Goal: Task Accomplishment & Management: Use online tool/utility

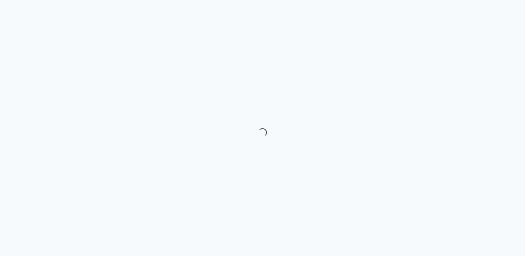
select select "month"
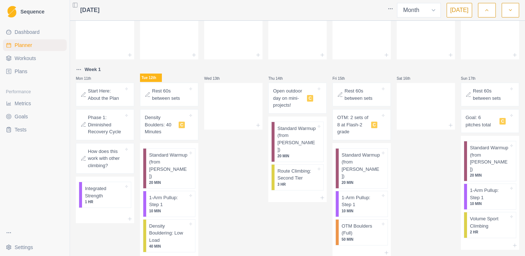
scroll to position [125, 0]
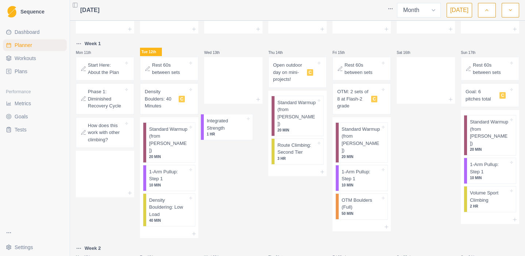
drag, startPoint x: 98, startPoint y: 164, endPoint x: 224, endPoint y: 121, distance: 134.1
drag, startPoint x: 105, startPoint y: 174, endPoint x: 236, endPoint y: 71, distance: 167.1
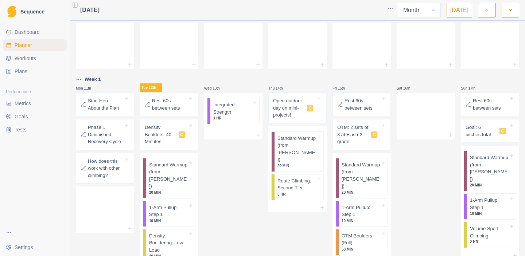
scroll to position [150, 0]
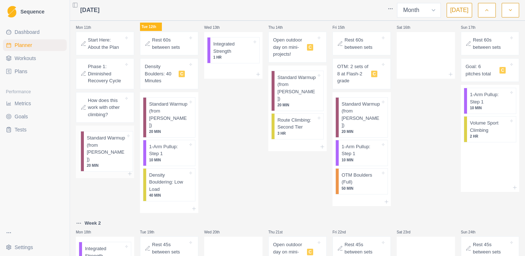
drag, startPoint x: 478, startPoint y: 110, endPoint x: 93, endPoint y: 151, distance: 388.1
click at [93, 151] on div "Mon 28th Tue 29th Wed 30th Thu 31st Fri 1st Sat 2nd Sun 3rd Mon 4th Tue 5th Wed…" at bounding box center [297, 248] width 443 height 749
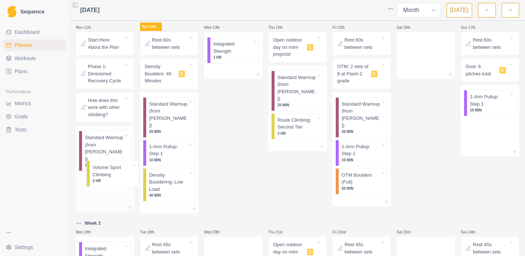
drag, startPoint x: 490, startPoint y: 142, endPoint x: 108, endPoint y: 184, distance: 383.9
click at [108, 184] on div "Mon 28th Tue 29th Wed 30th Thu 31st Fri 1st Sat 2nd Sun 3rd Mon 4th Tue 5th Wed…" at bounding box center [297, 248] width 443 height 749
click at [108, 152] on p "Standard Warmup (from [PERSON_NAME])" at bounding box center [104, 148] width 39 height 28
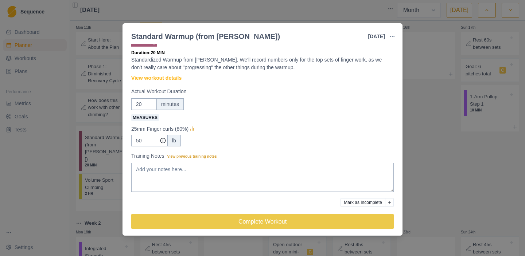
scroll to position [13, 0]
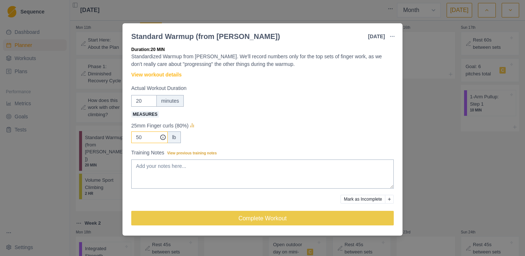
drag, startPoint x: 145, startPoint y: 136, endPoint x: 131, endPoint y: 137, distance: 13.9
click at [132, 137] on input "50" at bounding box center [149, 138] width 36 height 12
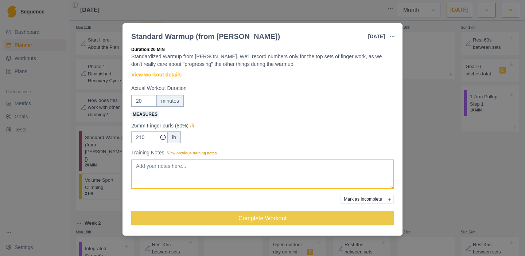
type input "210"
click at [175, 168] on textarea "Training Notes View previous training notes" at bounding box center [262, 174] width 262 height 29
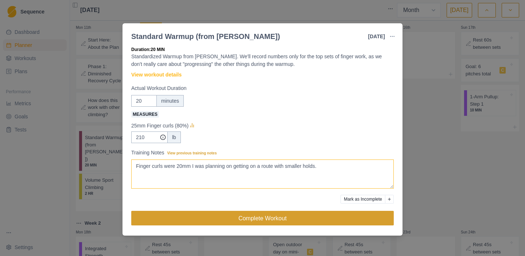
type textarea "Finger curls were 20mm I was planning on getting on a route with smaller holds."
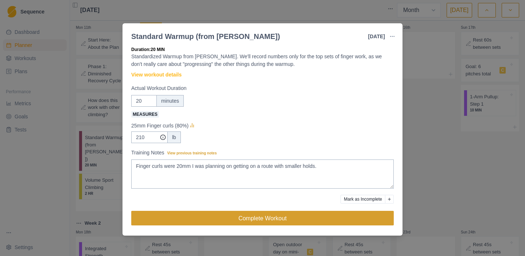
click at [178, 215] on button "Complete Workout" at bounding box center [262, 218] width 262 height 15
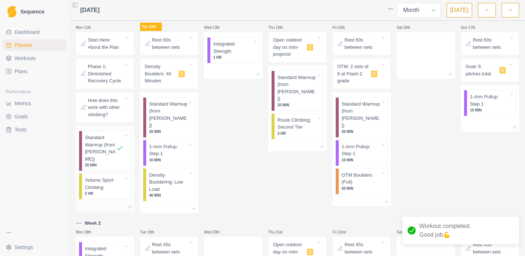
click at [103, 179] on p "Volume Sport Climbing" at bounding box center [104, 184] width 39 height 14
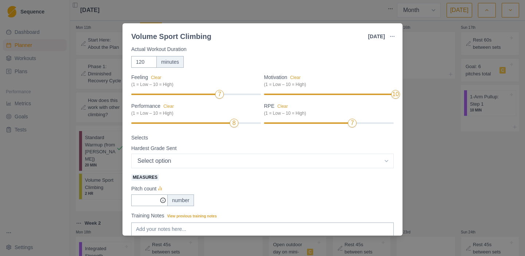
scroll to position [73, 0]
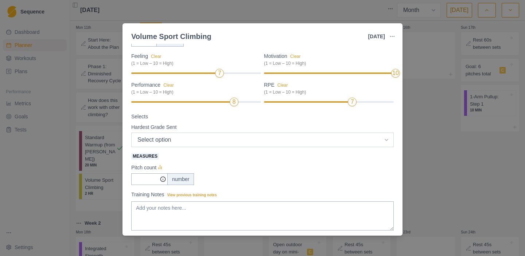
click at [216, 138] on select "Select option 5.4 5.5 5.6 5.7 5.8 5.9 5.10a 5.10b 5.10c 5.10d 5.11a 5.11b 5.11c…" at bounding box center [262, 140] width 262 height 15
select select "13"
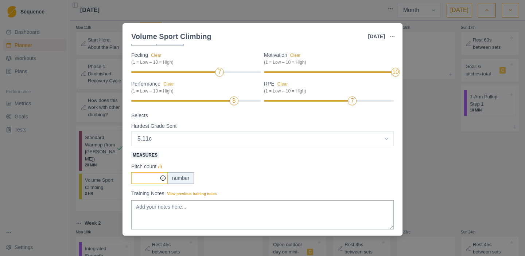
click at [148, 178] on input "Measures" at bounding box center [149, 178] width 36 height 12
type input "7"
click at [254, 155] on label "Measures" at bounding box center [260, 154] width 258 height 9
click at [168, 172] on input "7" at bounding box center [149, 178] width 36 height 12
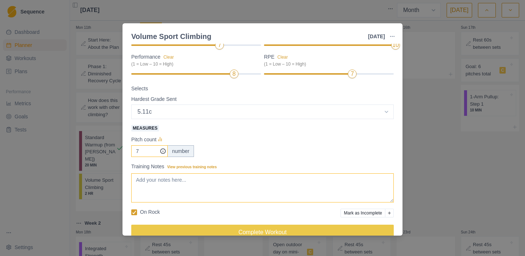
scroll to position [115, 0]
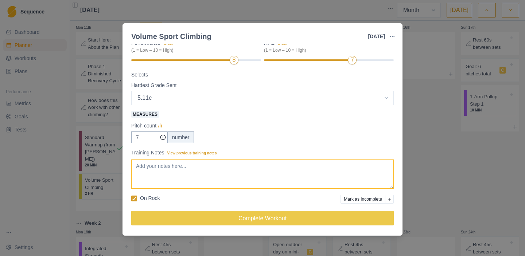
click at [231, 179] on textarea "Training Notes View previous training notes" at bounding box center [262, 174] width 262 height 29
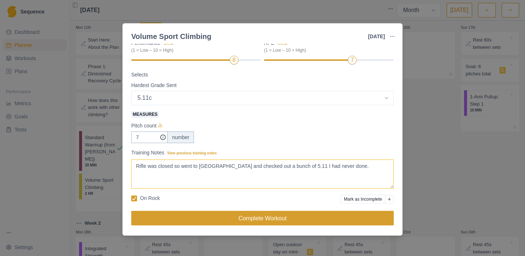
type textarea "Rifle was closed so went to [GEOGRAPHIC_DATA] and checked out a bunch of 5.11 I…"
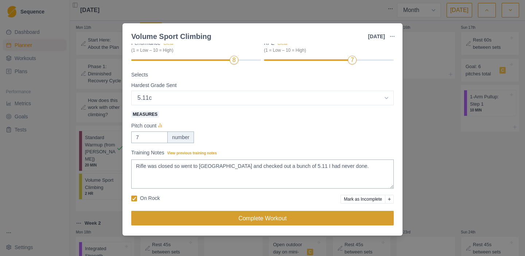
click at [180, 218] on button "Complete Workout" at bounding box center [262, 218] width 262 height 15
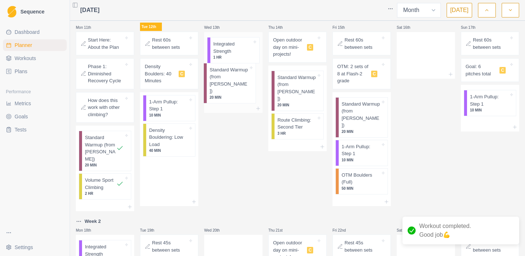
drag, startPoint x: 164, startPoint y: 110, endPoint x: 226, endPoint y: 76, distance: 71.1
click at [226, 76] on div "Mon 28th Tue 29th Wed 30th Thu 31st Fri 1st Sat 2nd Sun 3rd Mon 4th Tue 5th Wed…" at bounding box center [297, 247] width 443 height 747
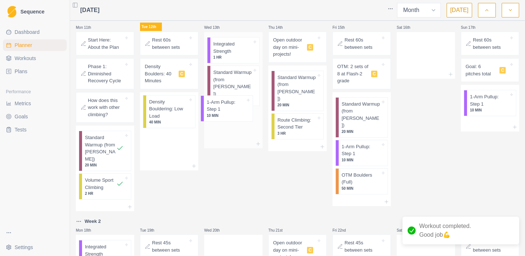
drag, startPoint x: 165, startPoint y: 116, endPoint x: 227, endPoint y: 112, distance: 62.0
click at [227, 112] on div "Mon 28th Tue 29th Wed 30th Thu 31st Fri 1st Sat 2nd Sun 3rd Mon 4th Tue 5th Wed…" at bounding box center [297, 247] width 443 height 747
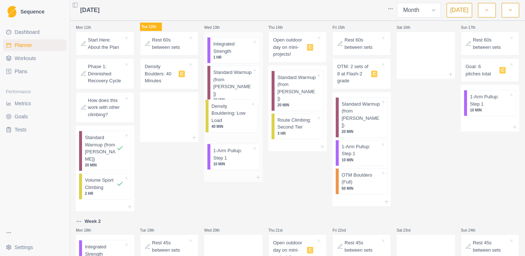
drag, startPoint x: 172, startPoint y: 117, endPoint x: 240, endPoint y: 119, distance: 67.8
click at [240, 119] on div "Mon 28th Tue 29th Wed 30th Thu 31st Fri 1st Sat 2nd Sun 3rd Mon 4th Tue 5th Wed…" at bounding box center [297, 247] width 443 height 747
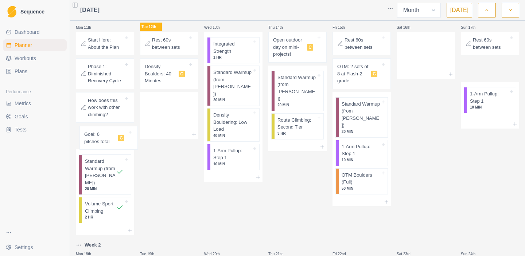
drag, startPoint x: 478, startPoint y: 71, endPoint x: 94, endPoint y: 136, distance: 389.4
click at [94, 136] on div "Mon 28th Tue 29th Wed 30th Thu 31st Fri 1st Sat 2nd Sun 3rd Mon 4th Tue 5th Wed…" at bounding box center [297, 259] width 443 height 771
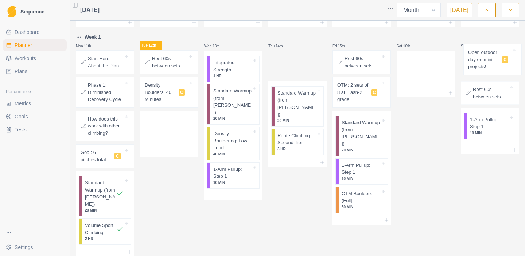
drag, startPoint x: 287, startPoint y: 51, endPoint x: 483, endPoint y: 63, distance: 196.8
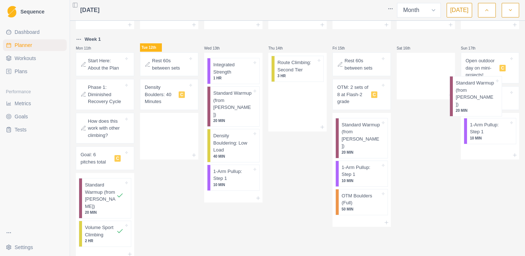
drag, startPoint x: 293, startPoint y: 76, endPoint x: 476, endPoint y: 93, distance: 183.8
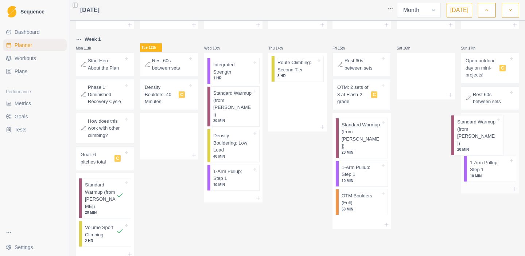
drag, startPoint x: 302, startPoint y: 71, endPoint x: 485, endPoint y: 129, distance: 192.1
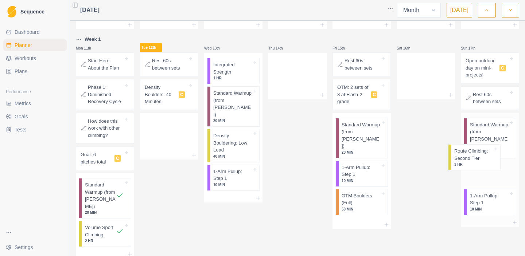
drag, startPoint x: 290, startPoint y: 78, endPoint x: 472, endPoint y: 165, distance: 201.3
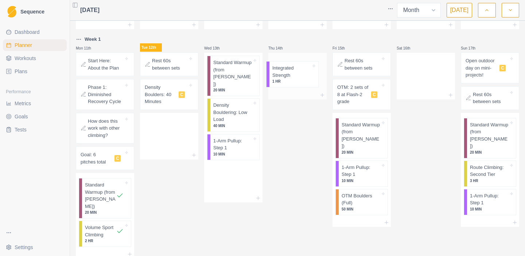
drag, startPoint x: 230, startPoint y: 73, endPoint x: 306, endPoint y: 77, distance: 75.9
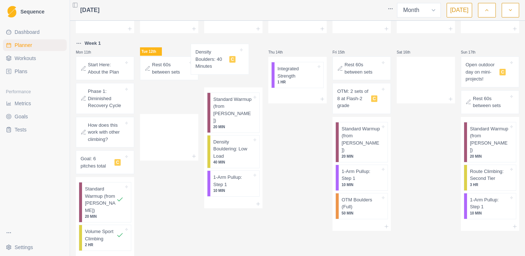
drag, startPoint x: 170, startPoint y: 95, endPoint x: 223, endPoint y: 59, distance: 64.7
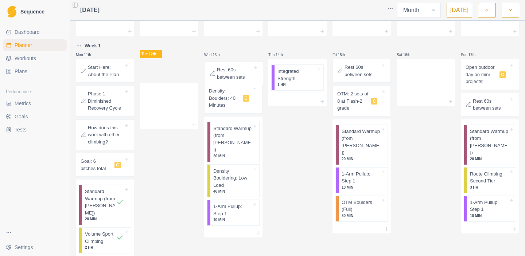
drag, startPoint x: 166, startPoint y: 72, endPoint x: 233, endPoint y: 75, distance: 67.5
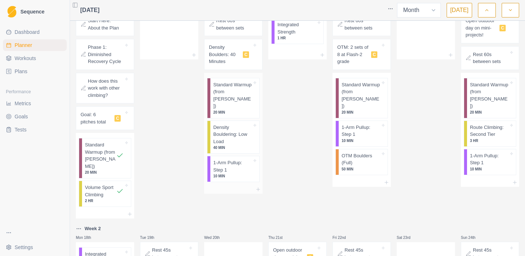
scroll to position [173, 0]
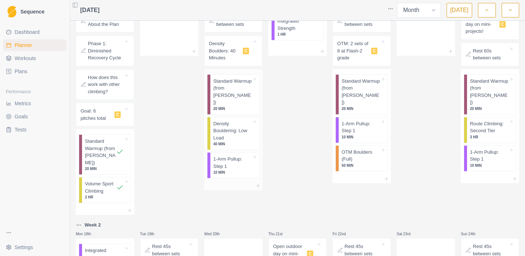
click at [232, 130] on p "Density Bouldering: Low Load" at bounding box center [232, 130] width 39 height 21
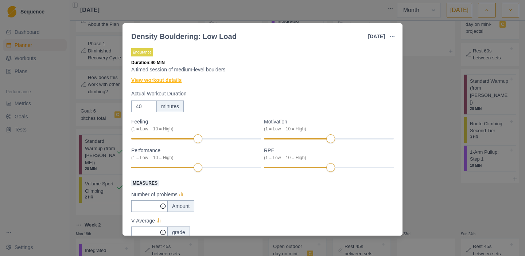
click at [155, 79] on link "View workout details" at bounding box center [156, 81] width 50 height 8
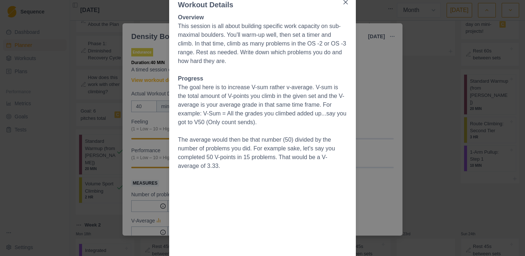
scroll to position [36, 0]
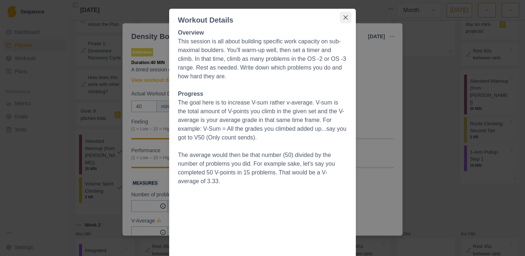
click at [347, 18] on icon "Close" at bounding box center [345, 17] width 4 height 4
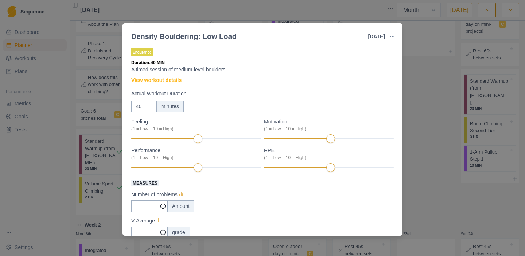
click at [234, 15] on div "Density Bouldering: Low Load [DATE] Link To Goal View Workout Metrics Edit Orig…" at bounding box center [262, 128] width 525 height 256
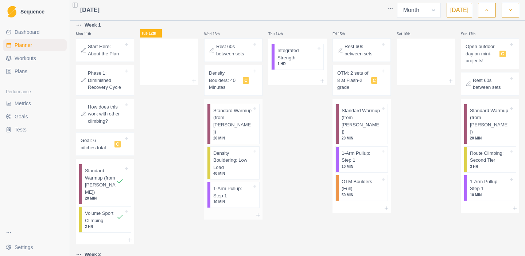
scroll to position [143, 0]
click at [227, 85] on p "Density Boulders: 40 Minutes" at bounding box center [224, 81] width 31 height 21
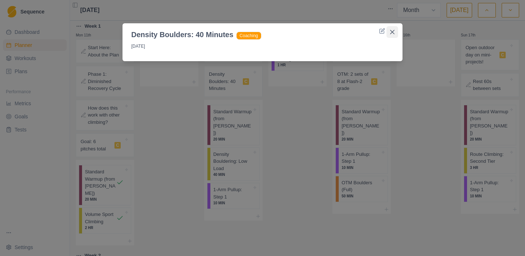
click at [394, 30] on button "Close" at bounding box center [392, 32] width 12 height 12
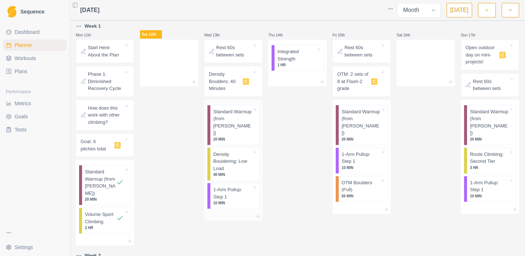
click at [226, 156] on p "Density Bouldering: Low Load" at bounding box center [232, 161] width 39 height 21
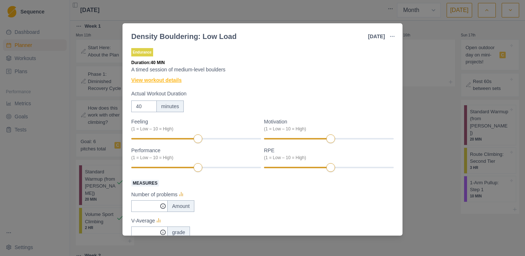
click at [169, 81] on link "View workout details" at bounding box center [156, 81] width 50 height 8
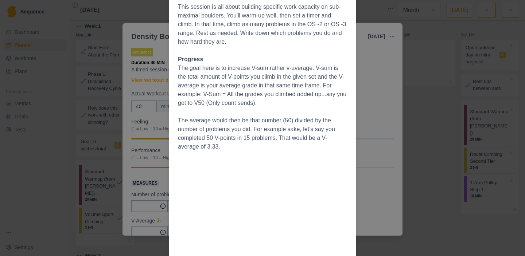
scroll to position [69, 0]
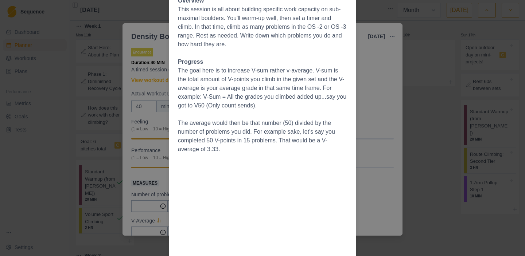
click at [382, 68] on div "Workout Details Overview This session is all about building specific work capac…" at bounding box center [262, 128] width 525 height 256
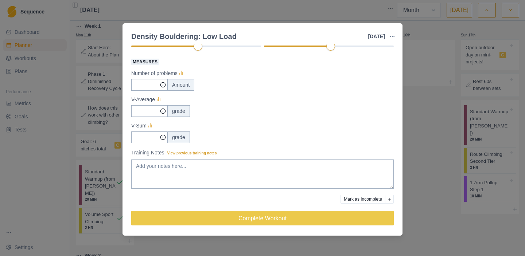
scroll to position [0, 0]
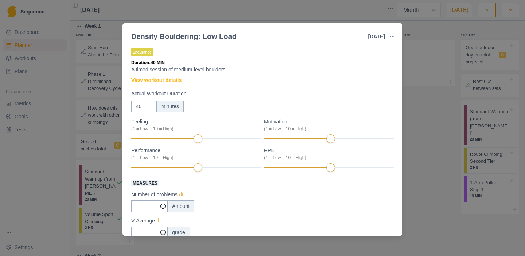
click at [441, 82] on div "Density Bouldering: Low Load [DATE] Link To Goal View Workout Metrics Edit Orig…" at bounding box center [262, 128] width 525 height 256
